Goal: Answer question/provide support

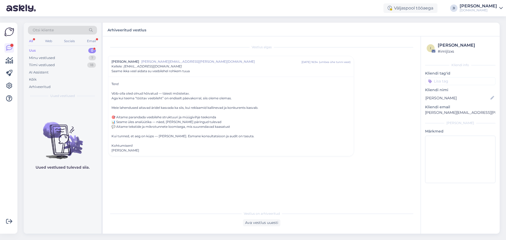
click at [73, 49] on div "Uus 0" at bounding box center [62, 50] width 69 height 7
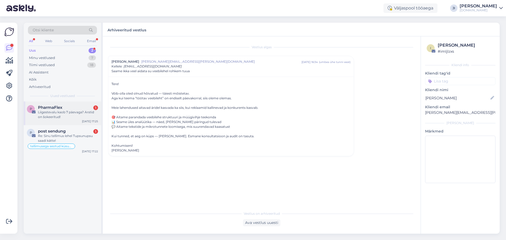
click at [82, 105] on div "PharmaFlex 1" at bounding box center [68, 107] width 60 height 5
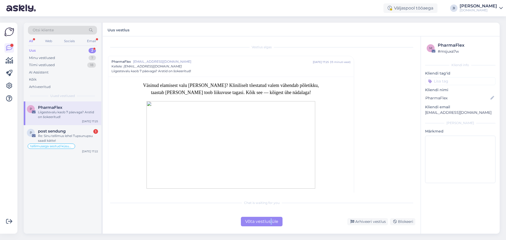
click at [271, 221] on div "Võta vestlus üle" at bounding box center [262, 221] width 42 height 9
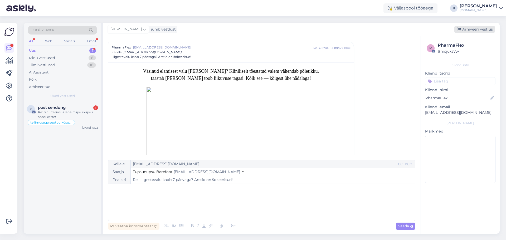
click at [476, 33] on div "Arhiveeri vestlus" at bounding box center [474, 29] width 41 height 7
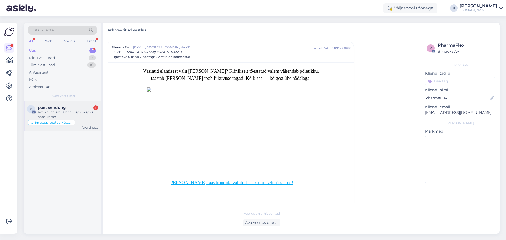
click at [78, 115] on div "Re: Sinu tellimus lehel Tupsunupsu saadi kätte!" at bounding box center [68, 114] width 60 height 9
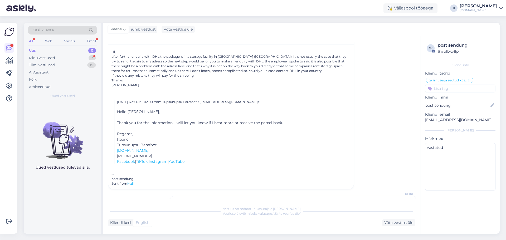
scroll to position [192, 0]
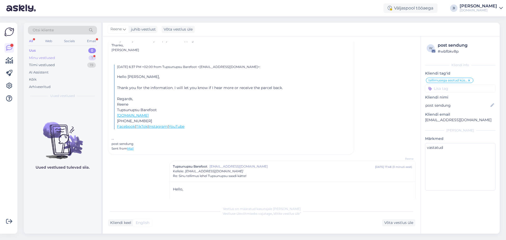
click at [91, 56] on div "7" at bounding box center [92, 57] width 7 height 5
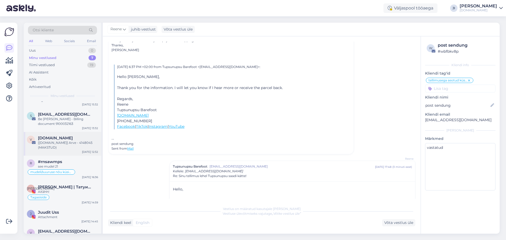
scroll to position [0, 0]
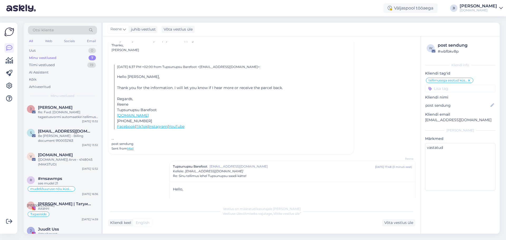
click at [491, 8] on div "tupsunupsu.ee" at bounding box center [478, 10] width 37 height 4
click at [459, 47] on div "Logi välja" at bounding box center [456, 44] width 94 height 9
